Goal: Information Seeking & Learning: Learn about a topic

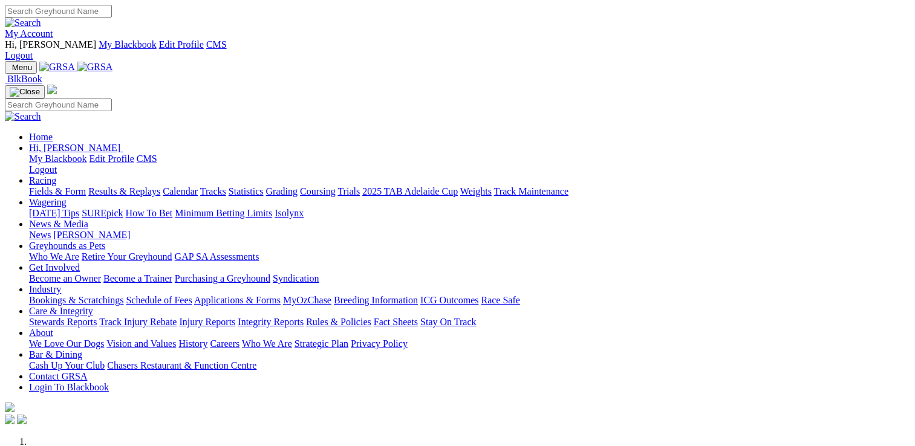
scroll to position [484, 0]
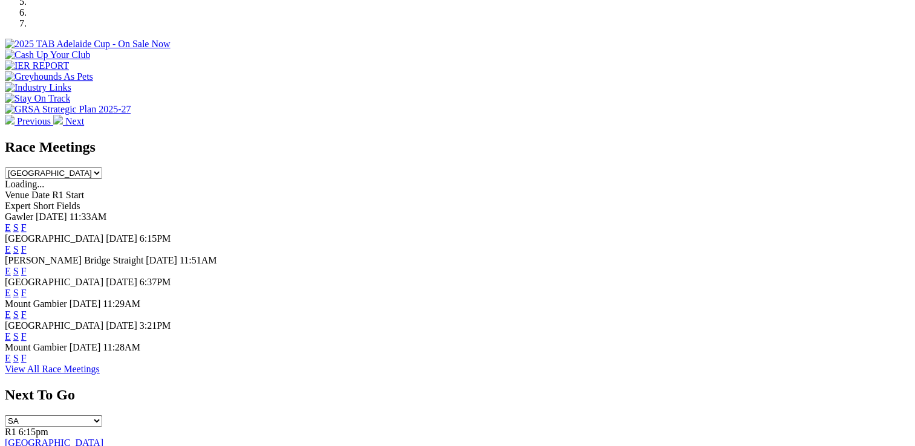
click at [27, 331] on link "F" at bounding box center [23, 336] width 5 height 10
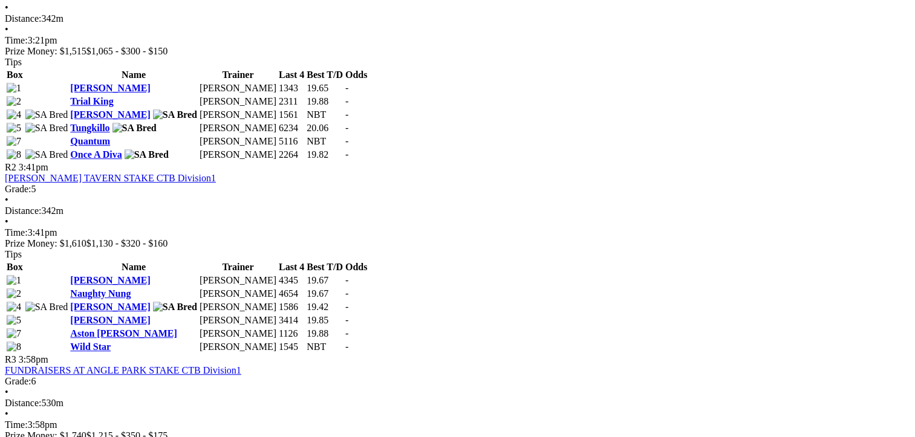
scroll to position [726, 0]
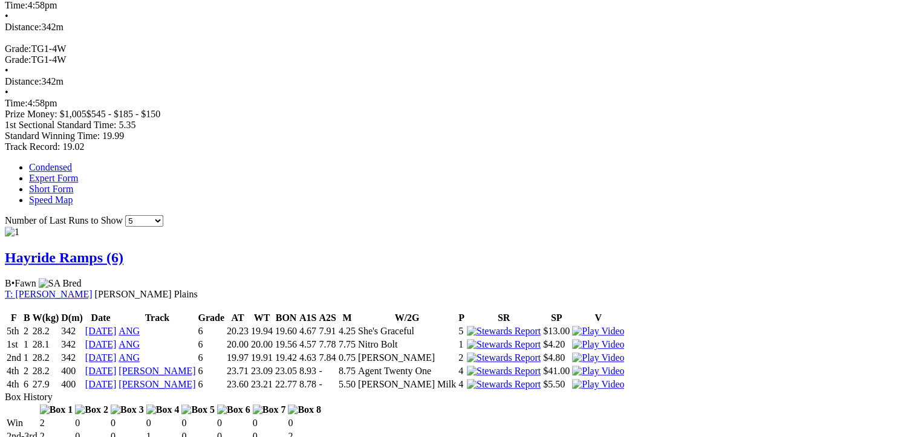
scroll to position [726, 0]
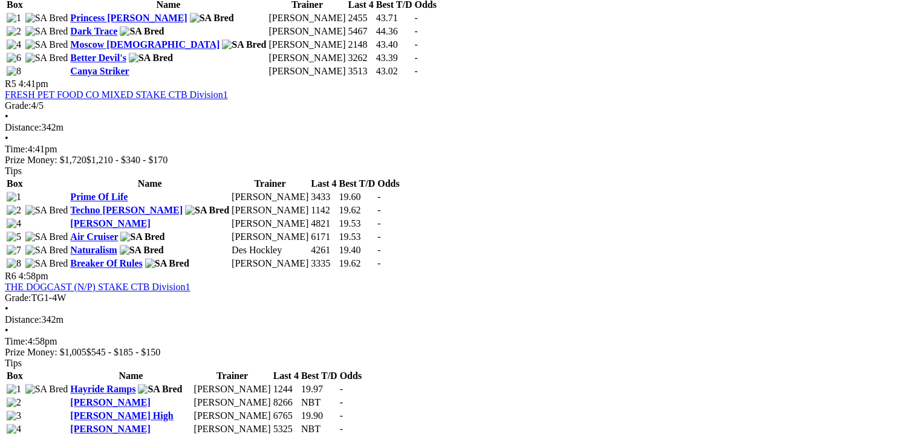
scroll to position [1391, 0]
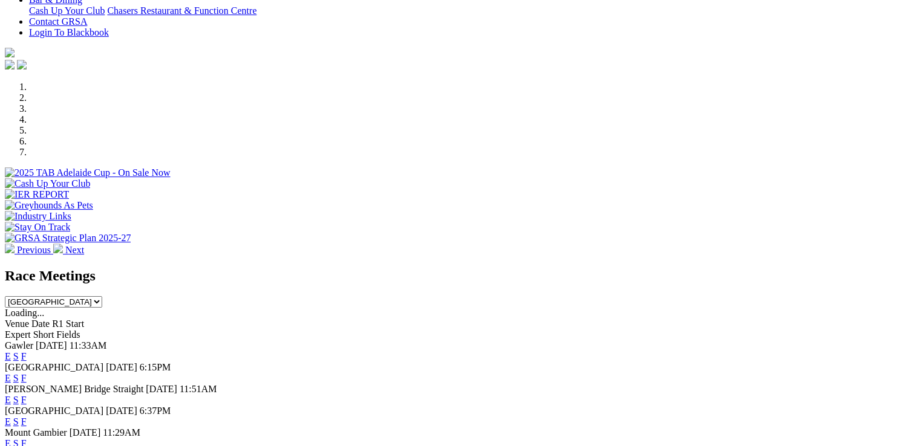
scroll to position [363, 0]
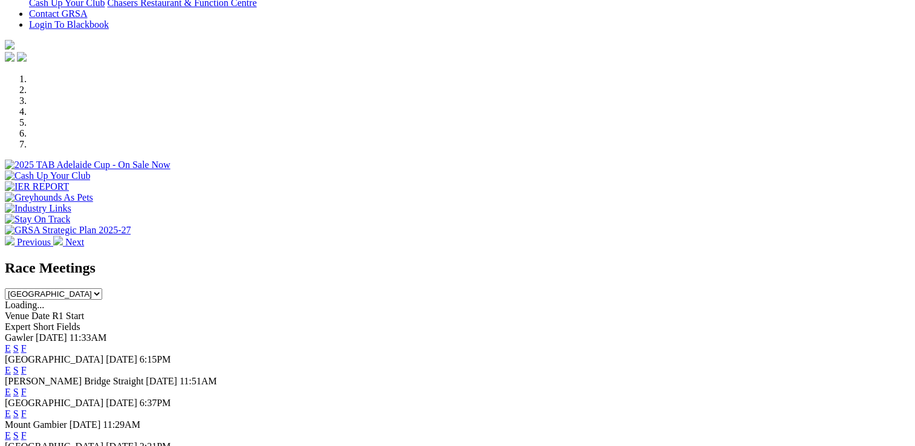
click at [27, 409] on link "F" at bounding box center [23, 414] width 5 height 10
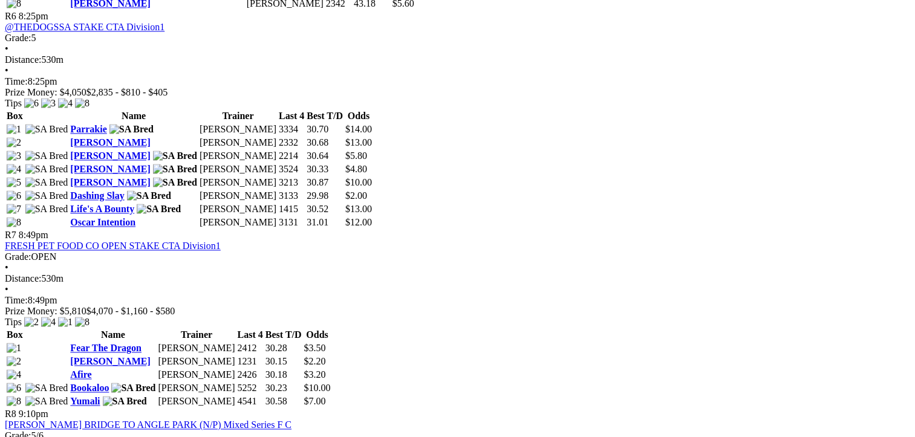
scroll to position [1693, 0]
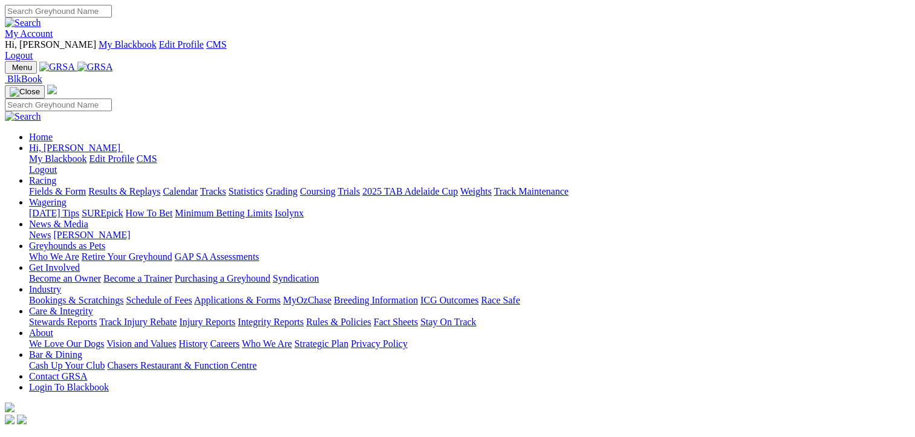
click at [198, 186] on link "Calendar" at bounding box center [180, 191] width 35 height 10
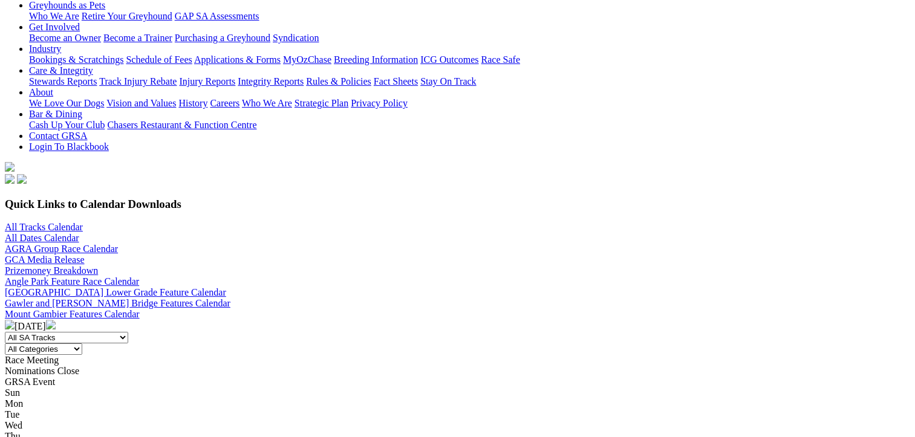
scroll to position [242, 0]
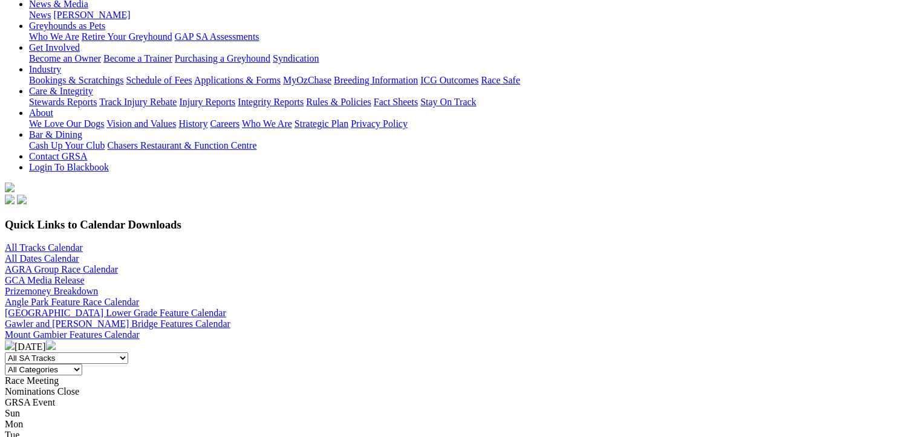
click at [56, 340] on img at bounding box center [51, 345] width 10 height 10
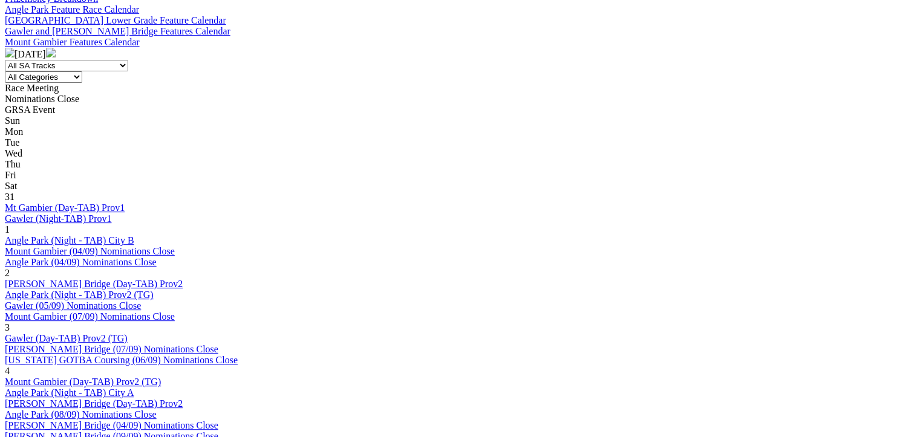
scroll to position [605, 0]
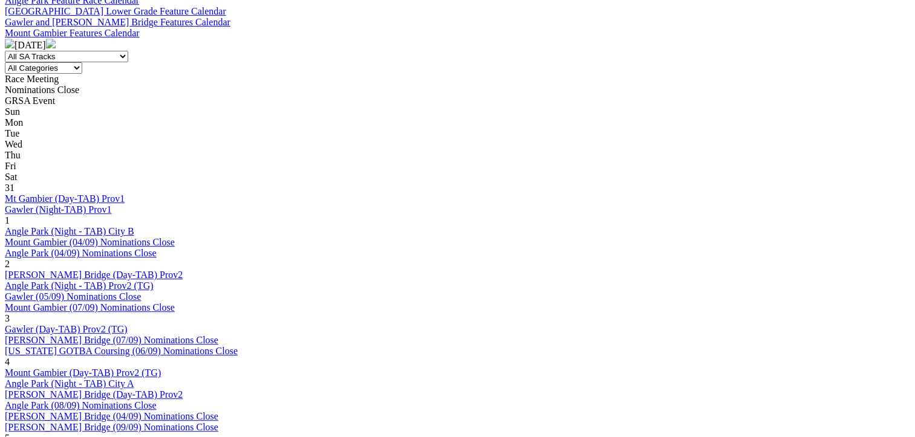
scroll to position [605, 0]
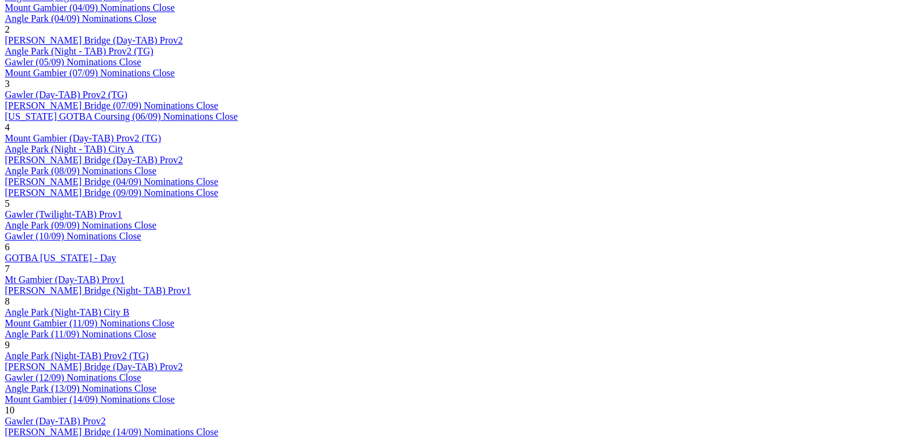
scroll to position [786, 0]
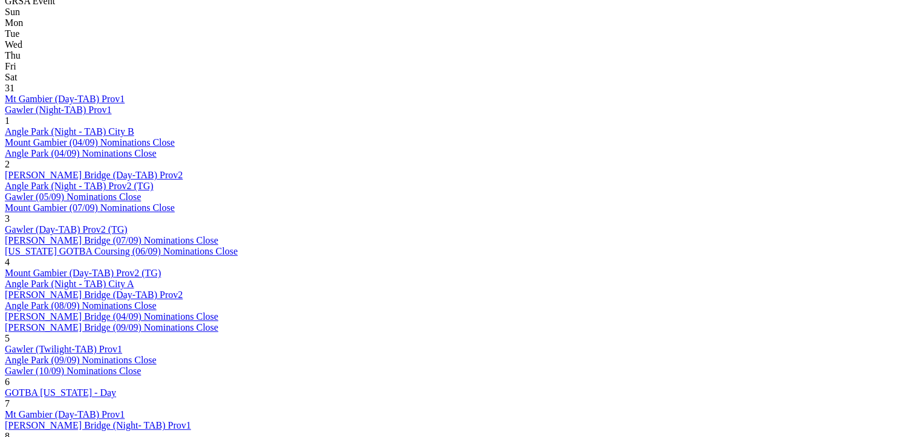
scroll to position [665, 0]
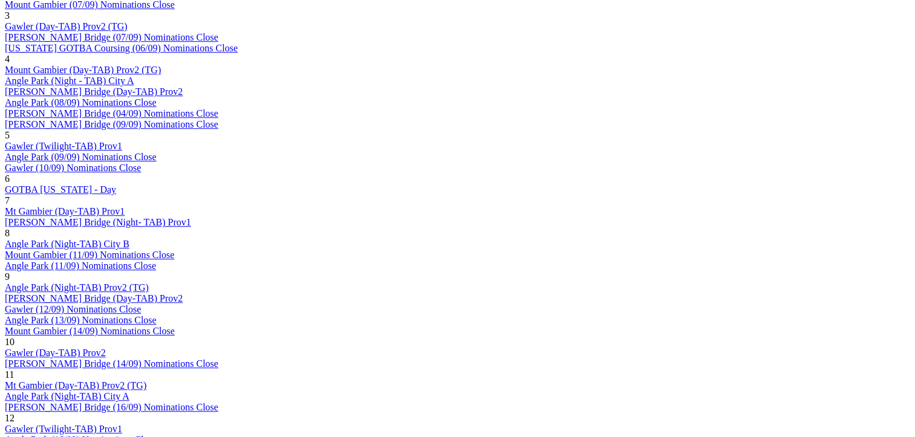
scroll to position [786, 0]
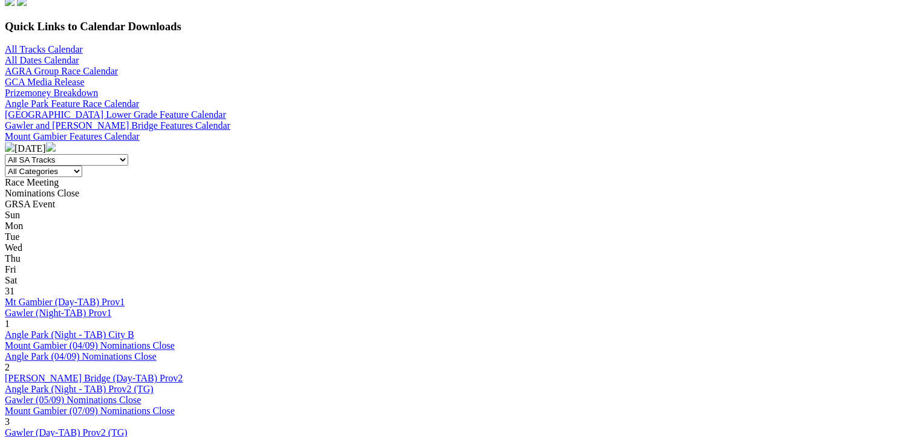
scroll to position [605, 0]
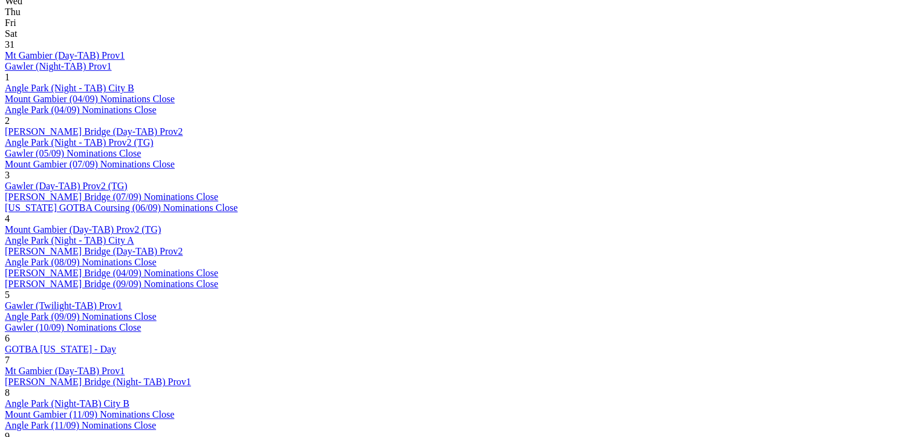
scroll to position [726, 0]
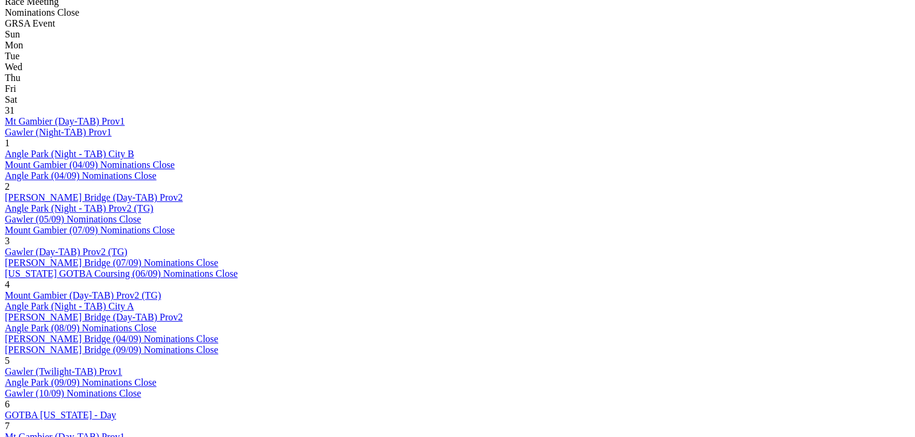
scroll to position [847, 0]
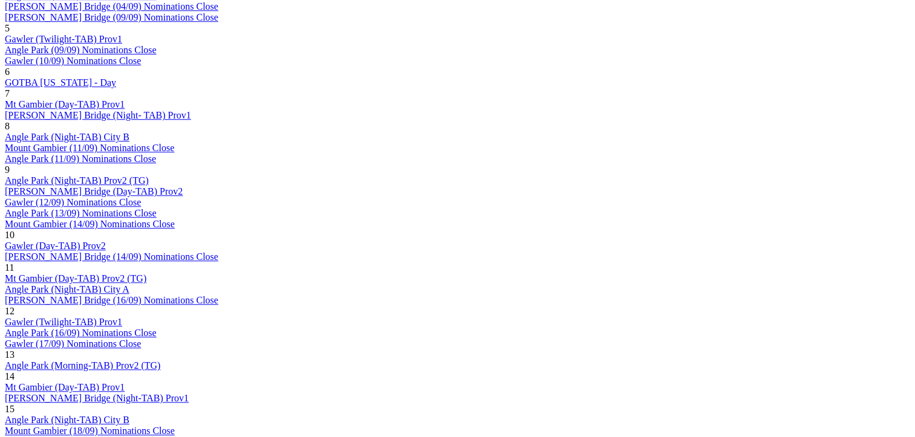
scroll to position [907, 0]
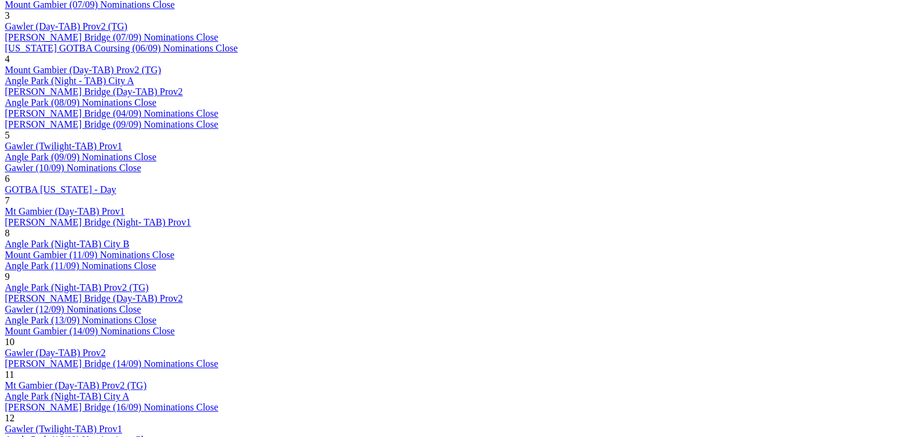
scroll to position [1028, 0]
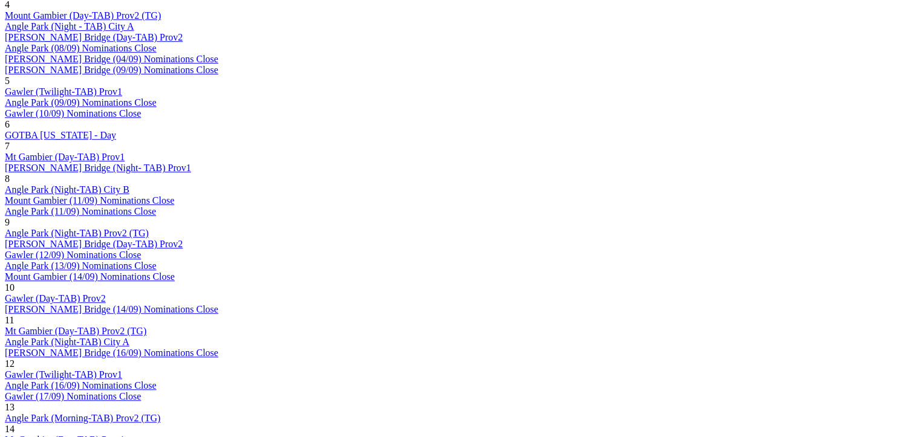
scroll to position [907, 0]
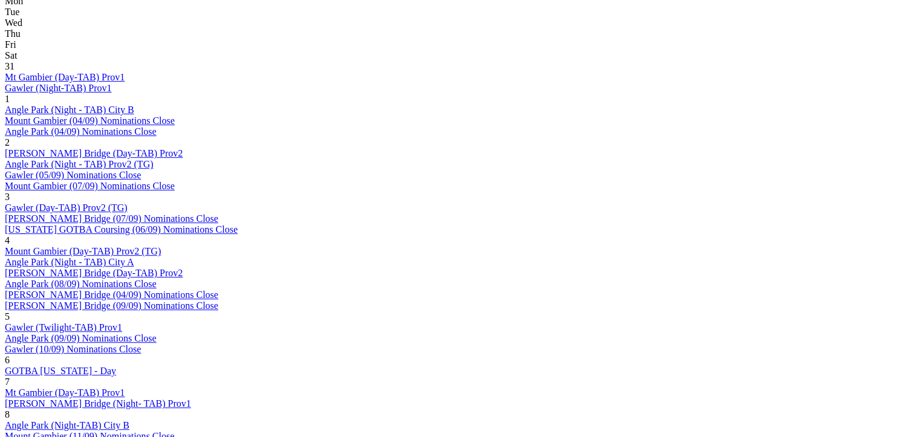
scroll to position [907, 0]
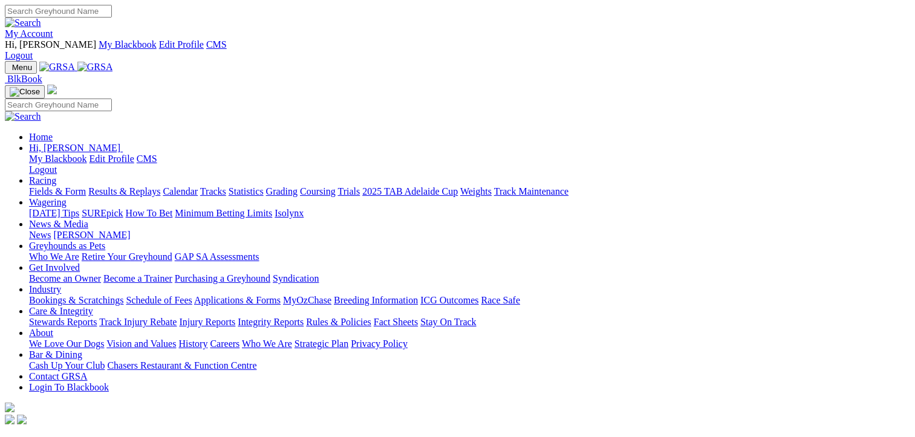
click at [298, 186] on link "Grading" at bounding box center [281, 191] width 31 height 10
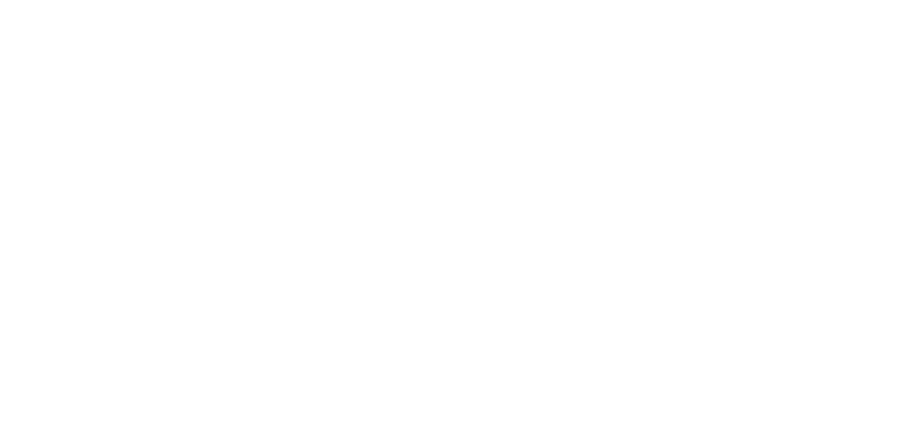
scroll to position [1209, 0]
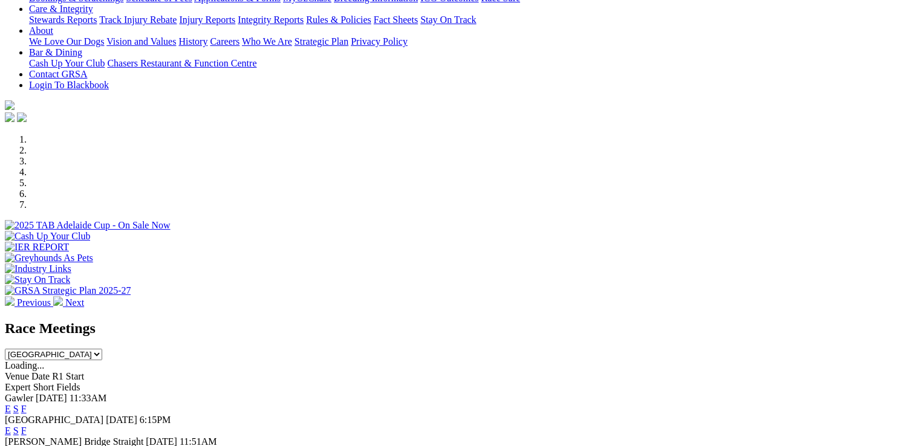
scroll to position [121, 0]
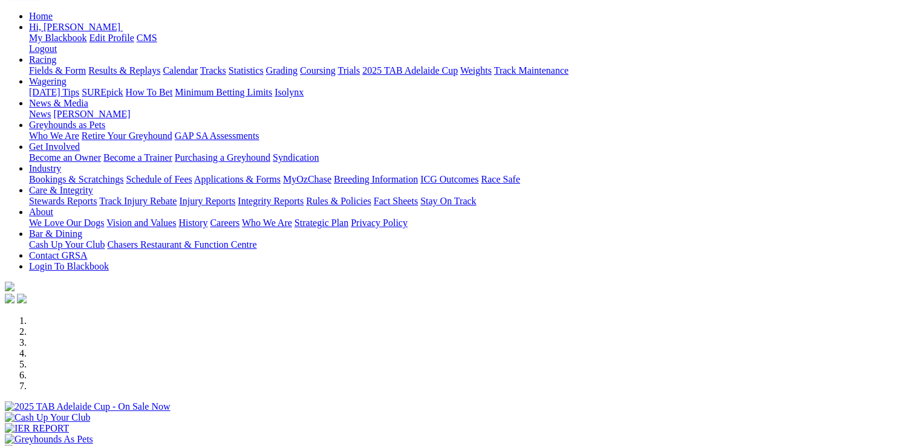
click at [637, 412] on div at bounding box center [457, 412] width 905 height 0
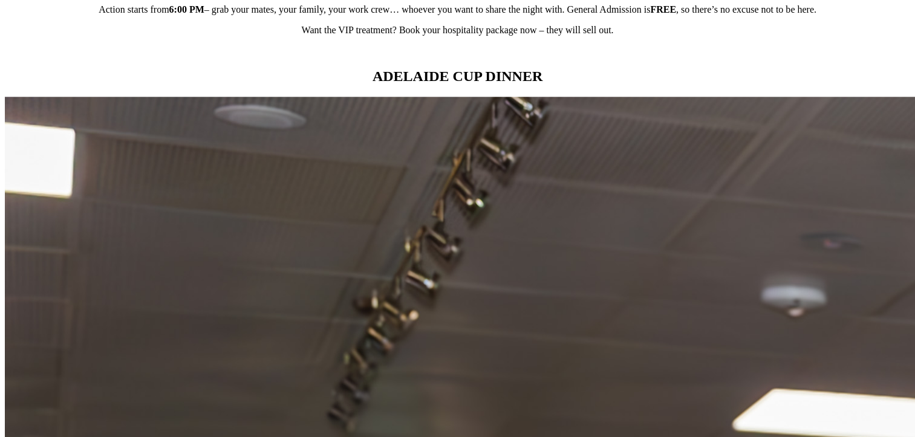
scroll to position [1209, 0]
